Goal: Communication & Community: Share content

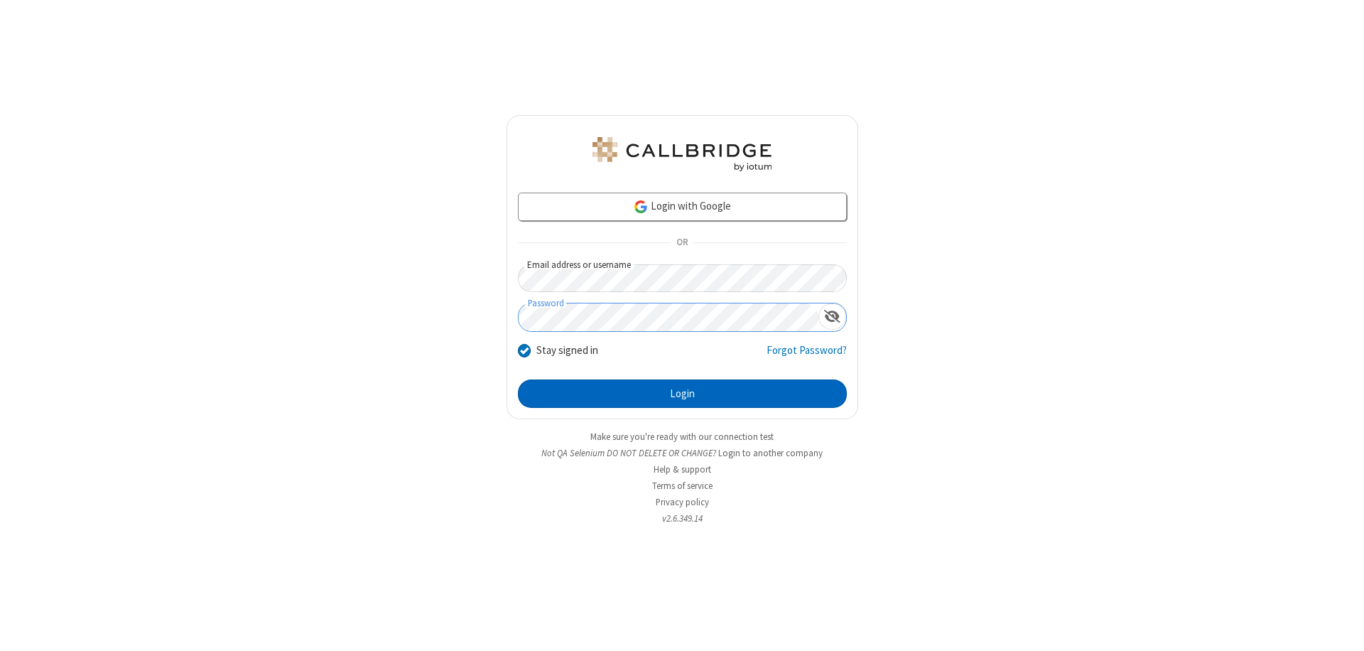
click at [682, 394] on button "Login" at bounding box center [682, 393] width 329 height 28
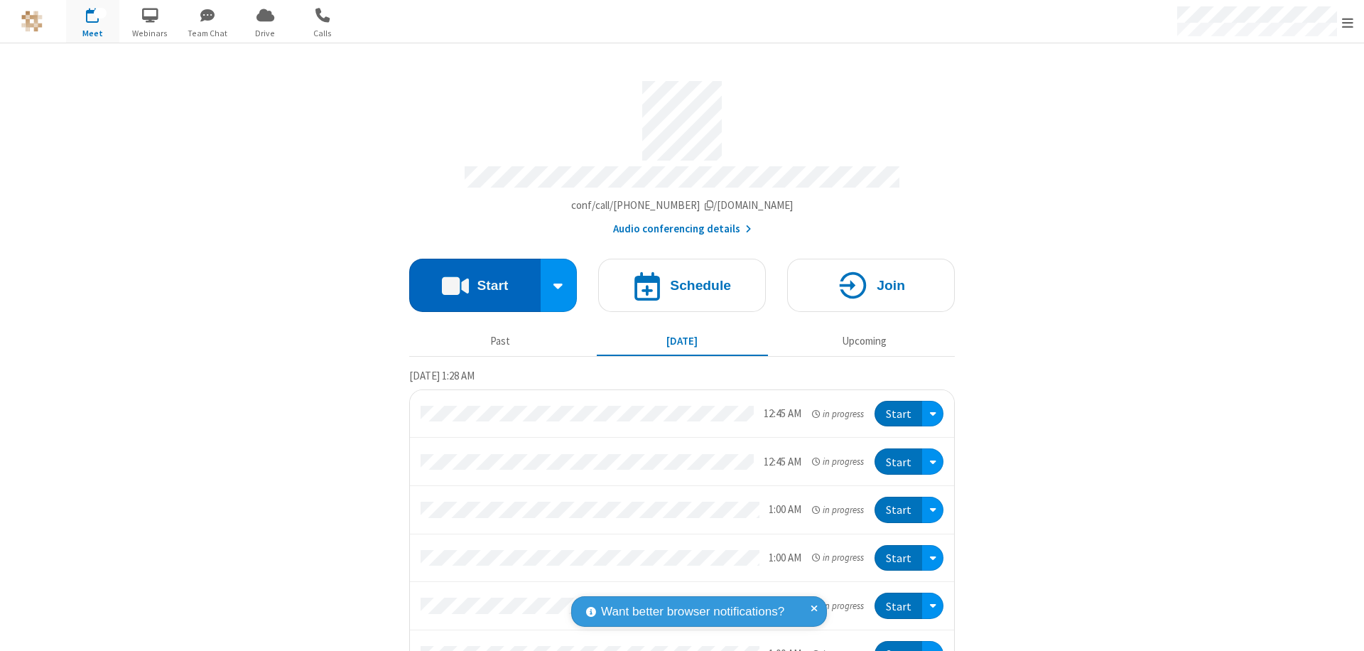
click at [469, 279] on button "Start" at bounding box center [474, 285] width 131 height 53
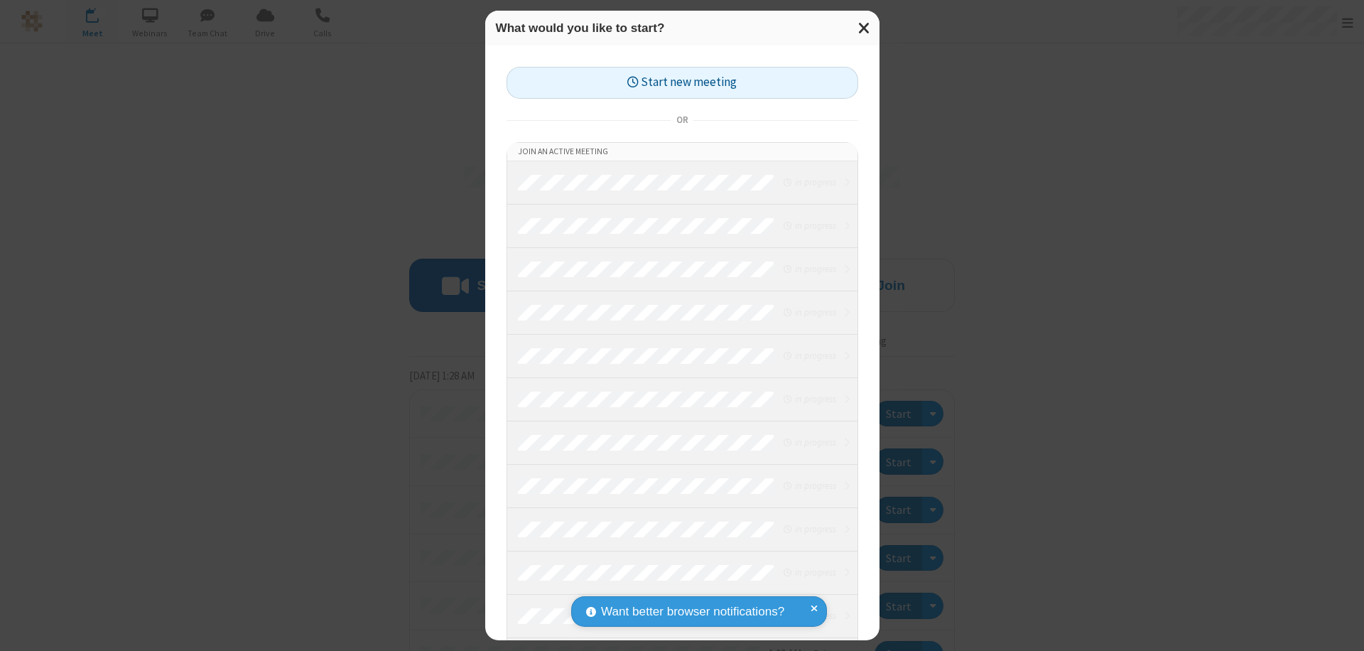
click at [682, 82] on button "Start new meeting" at bounding box center [683, 83] width 352 height 32
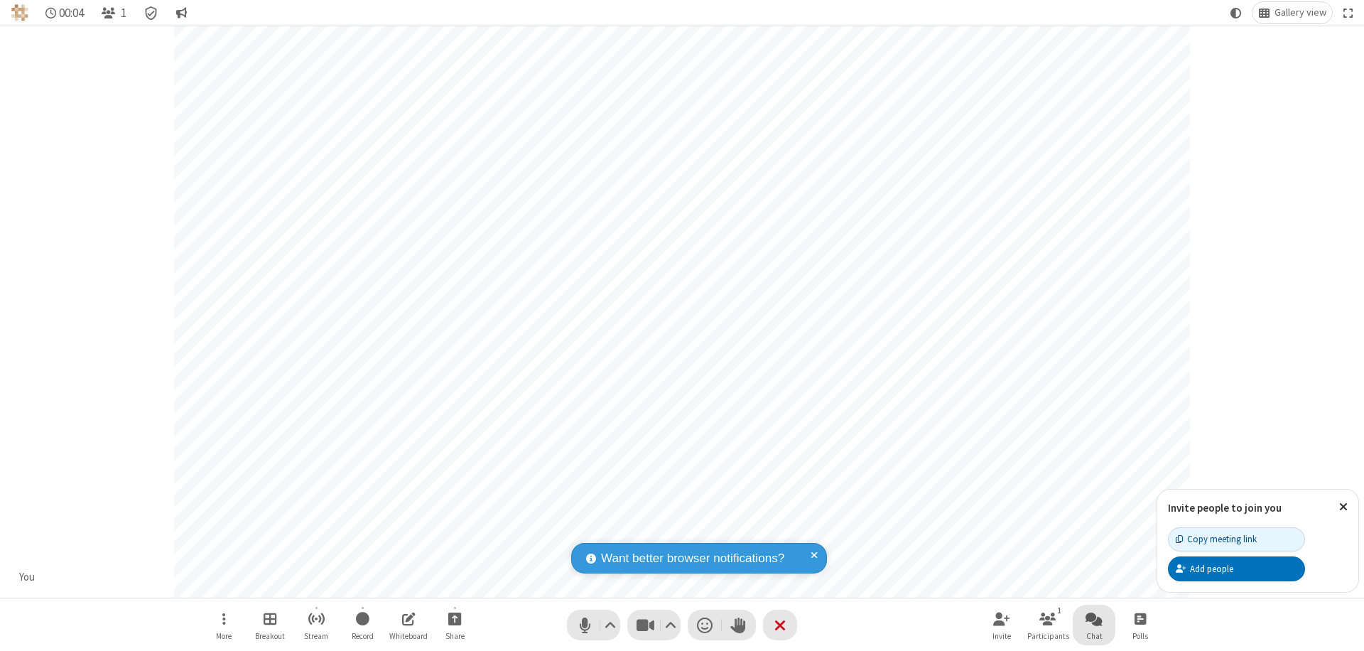
click at [1094, 618] on span "Open chat" at bounding box center [1094, 619] width 17 height 18
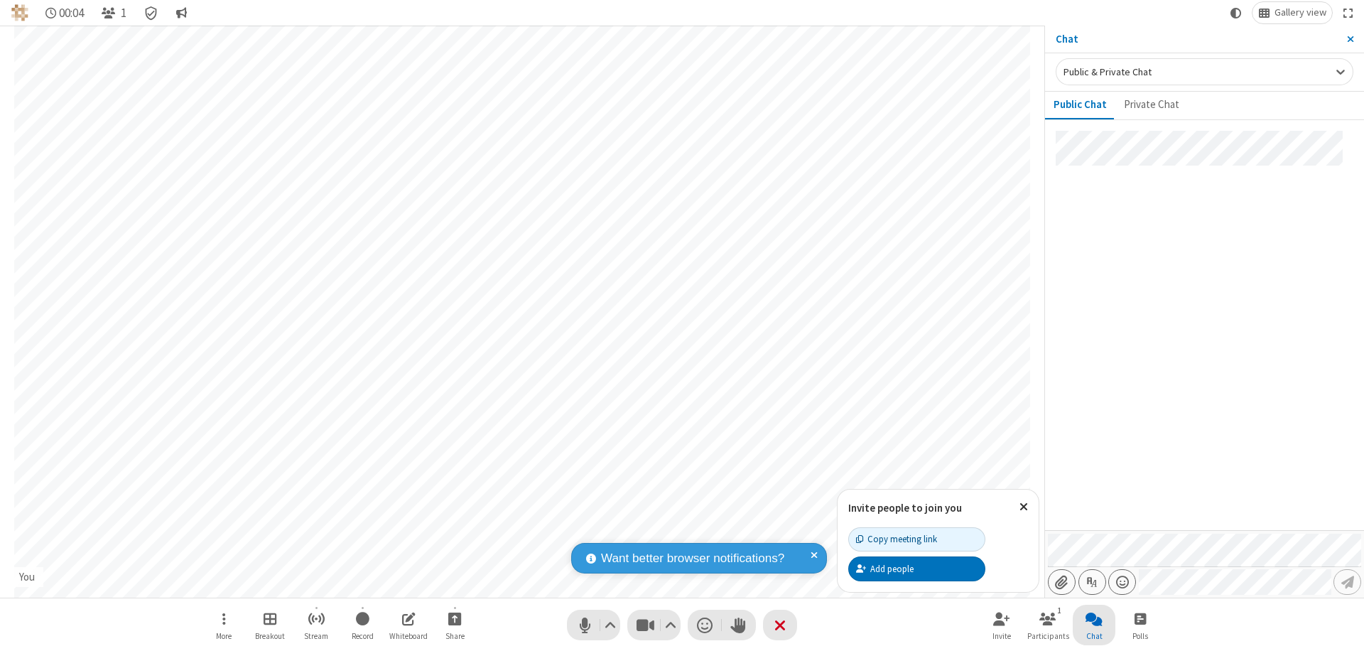
type input "C:\fakepath\doc_test.docx"
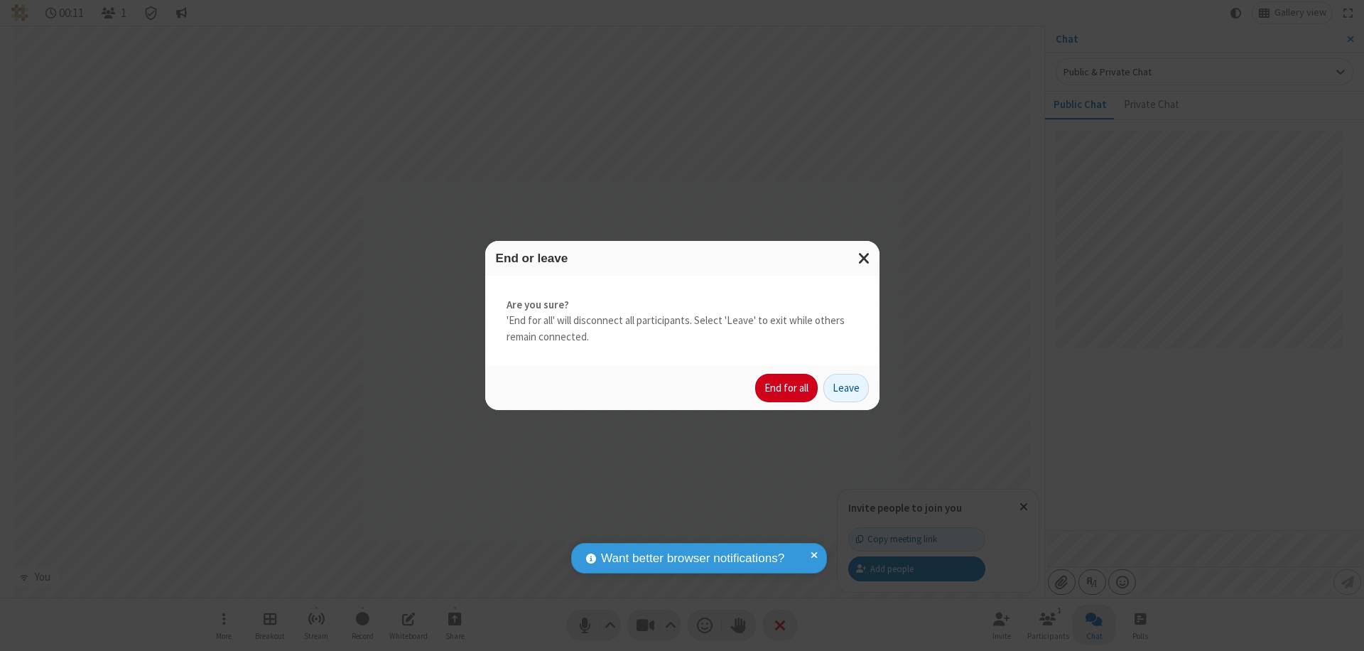
click at [787, 388] on button "End for all" at bounding box center [786, 388] width 63 height 28
